Goal: Check status: Check status

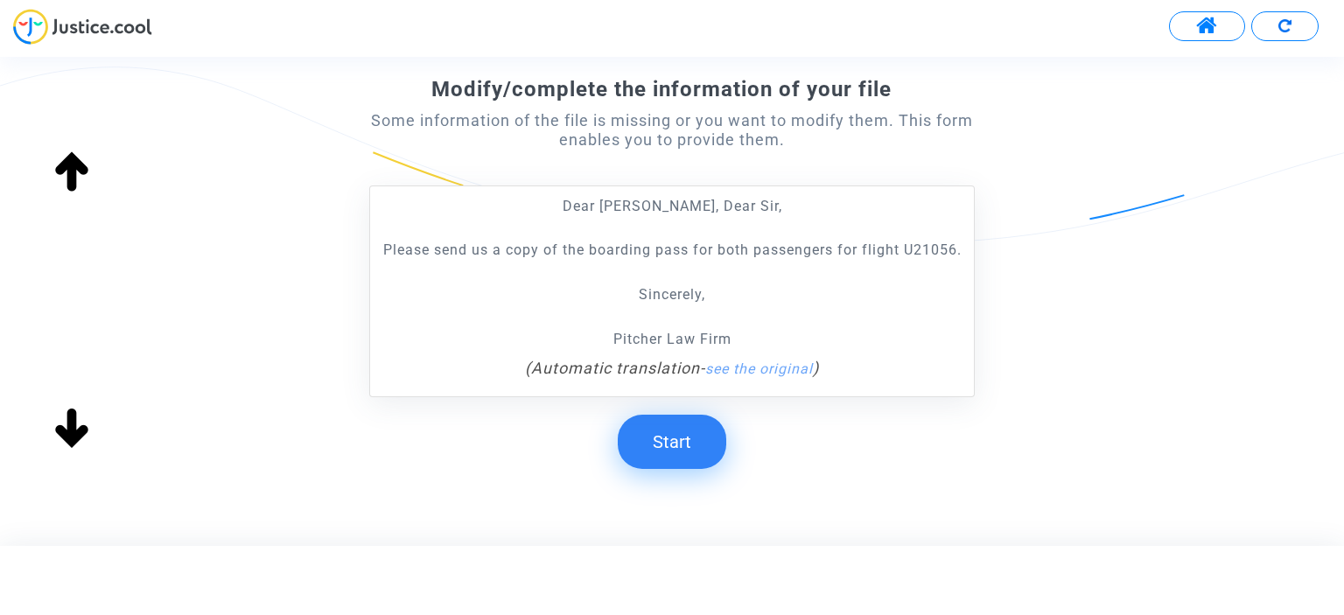
scroll to position [318, 0]
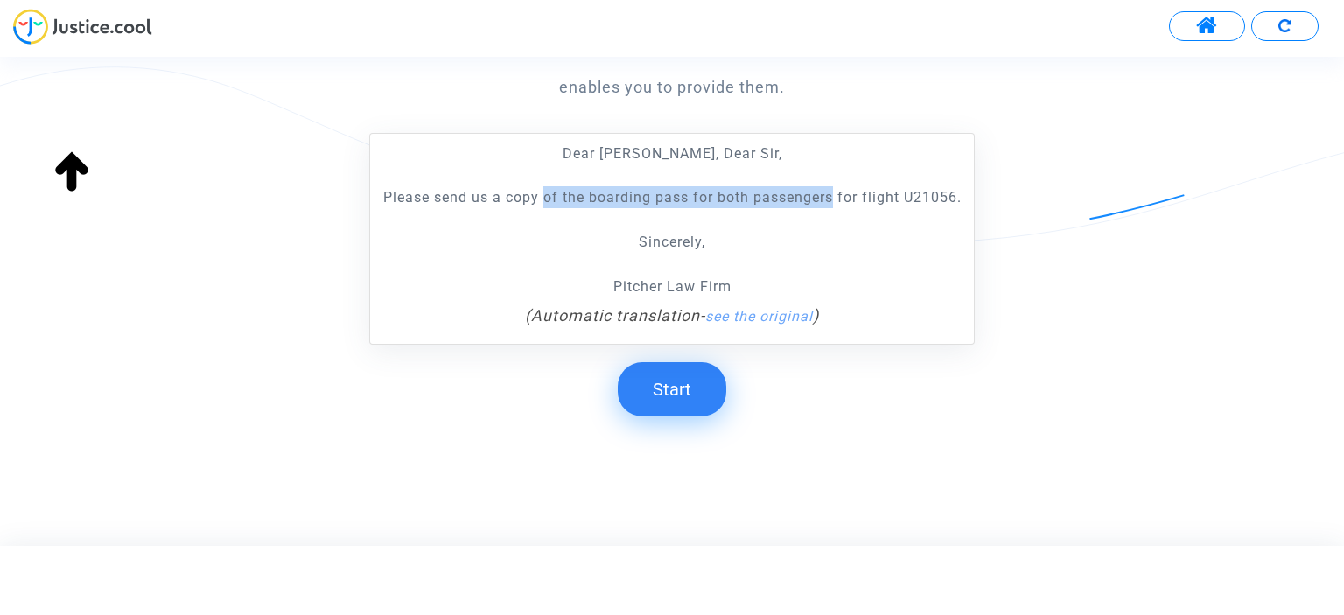
drag, startPoint x: 581, startPoint y: 198, endPoint x: 831, endPoint y: 202, distance: 250.3
click at [831, 202] on p "Please send us a copy of the boarding pass for both passengers for flight U2105…" at bounding box center [671, 197] width 585 height 22
